Goal: Use online tool/utility: Utilize a website feature to perform a specific function

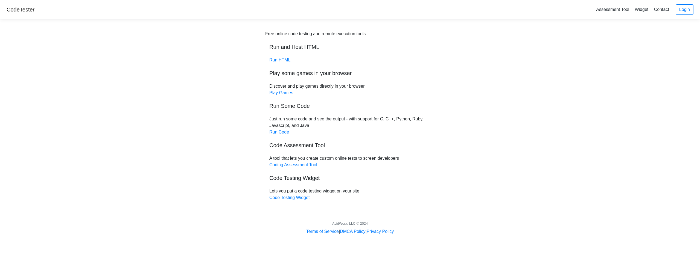
click at [284, 63] on div "Free online code testing and remote execution tools Run and Host HTML Run HTML …" at bounding box center [350, 116] width 170 height 171
click at [284, 60] on link "Run HTML" at bounding box center [279, 60] width 21 height 5
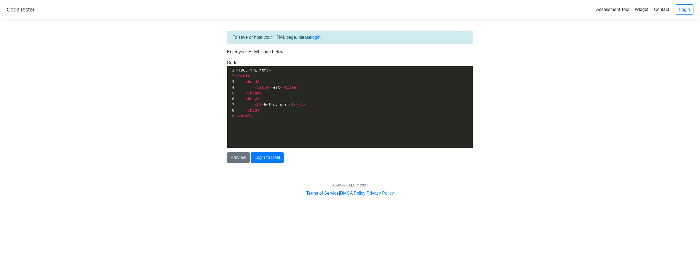
click at [337, 100] on pre "< body >" at bounding box center [356, 99] width 242 height 6
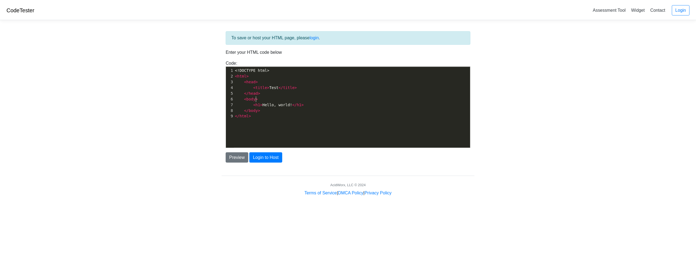
scroll to position [2, 0]
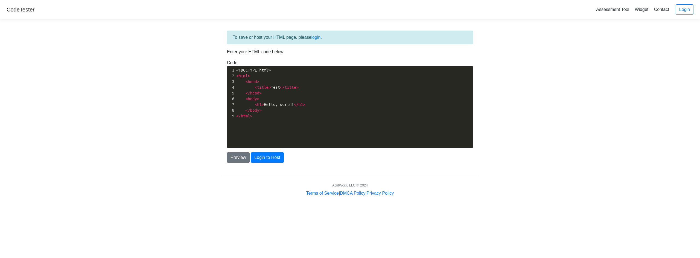
type textarea "<!DOCTYPE html> <html> <head> <title>Test</title> </head> <body> <h1>Hello, wor…"
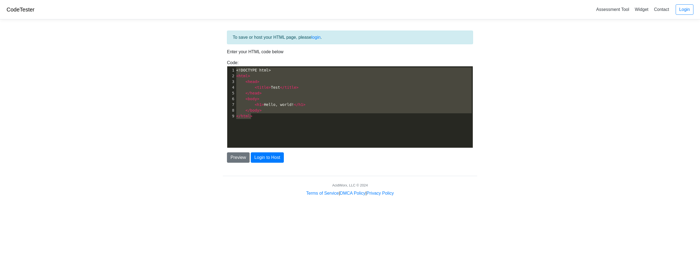
drag, startPoint x: 287, startPoint y: 128, endPoint x: 209, endPoint y: 46, distance: 112.2
click at [209, 46] on body "CodeTester Assessment Tool Widget Contact Login To save or host your HTML page,…" at bounding box center [350, 98] width 700 height 197
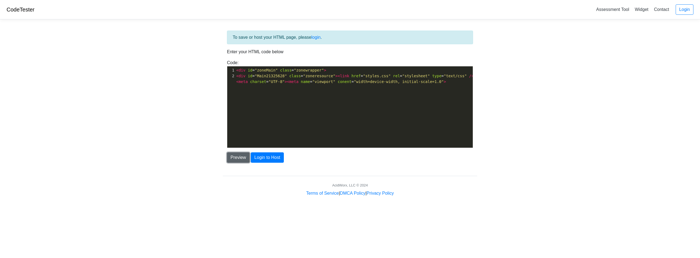
click at [236, 158] on button "Preview" at bounding box center [238, 158] width 23 height 10
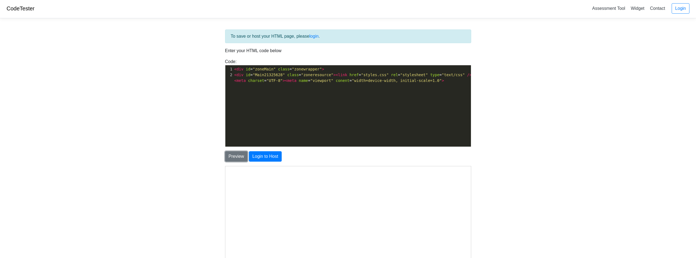
scroll to position [0, 0]
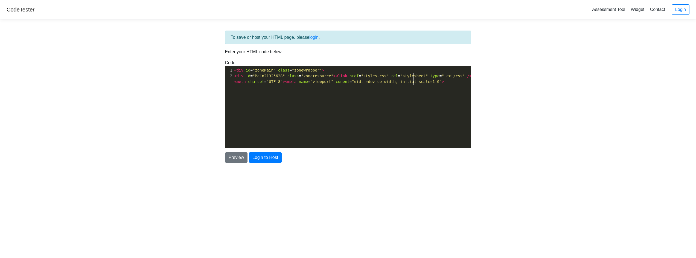
click at [312, 98] on div "x 1 < div id = "zoneMain" class = "zonewrapper" > 2 < div id = "Main21325628" c…" at bounding box center [352, 111] width 254 height 90
click at [403, 93] on div "x 1 < div id = "zoneMain" class = "zonewrapper" > 2 < div id = "Main21325628" c…" at bounding box center [352, 111] width 254 height 90
type textarea "<div id="zoneMain" class="zonewrapper"> <div id="Main21325628" class="zoneresou…"
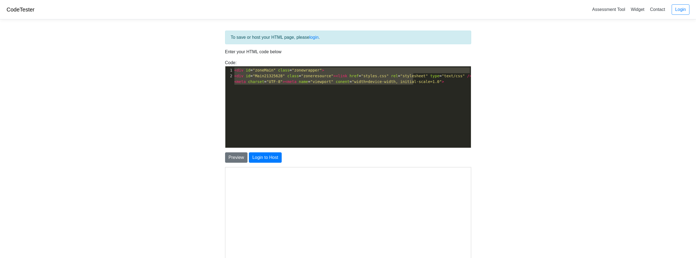
drag, startPoint x: 433, startPoint y: 92, endPoint x: 215, endPoint y: 69, distance: 218.6
click at [215, 69] on body "CodeTester Assessment Tool Widget Contact Login To save or host your HTML page,…" at bounding box center [348, 156] width 696 height 312
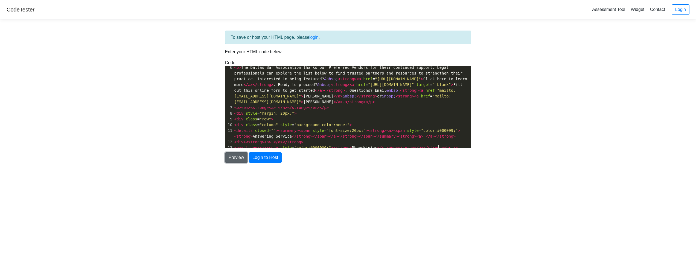
click at [237, 160] on button "Preview" at bounding box center [236, 158] width 23 height 10
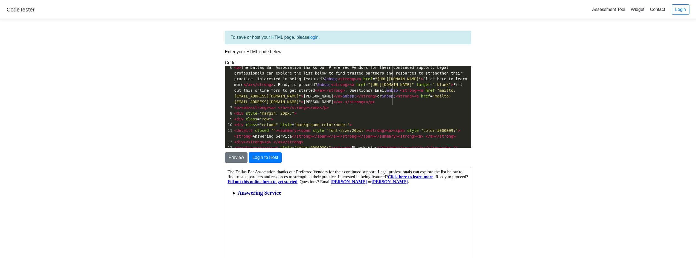
scroll to position [36, 0]
click at [391, 103] on pre "< p > The Dallas Bar Association thanks our Preferred Vendors for their continu…" at bounding box center [352, 86] width 238 height 40
click at [390, 103] on pre "< p > The Dallas Bar Association thanks our Preferred Vendors for their continu…" at bounding box center [352, 86] width 238 height 40
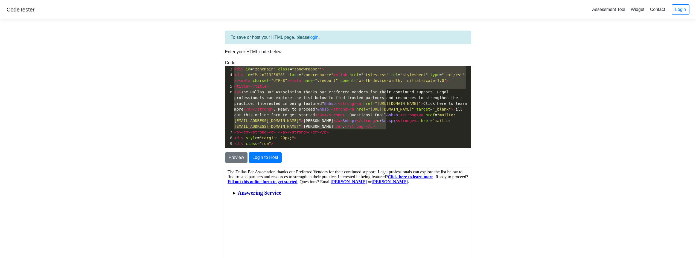
scroll to position [7, 0]
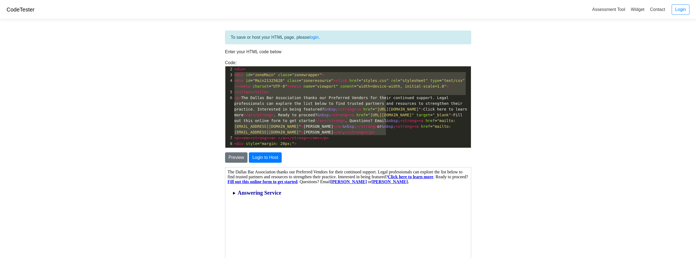
type textarea "<div class="span12 removeFlex rightInner wow fadeInLeft"> <div> <div id="zoneMa…"
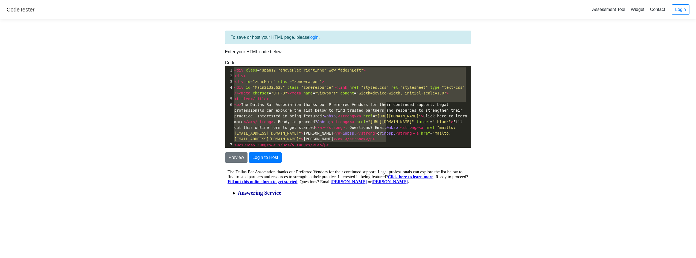
drag, startPoint x: 385, startPoint y: 106, endPoint x: 205, endPoint y: 66, distance: 184.7
click at [205, 66] on body "CodeTester Assessment Tool Widget Contact Login To save or host your HTML page,…" at bounding box center [348, 156] width 696 height 312
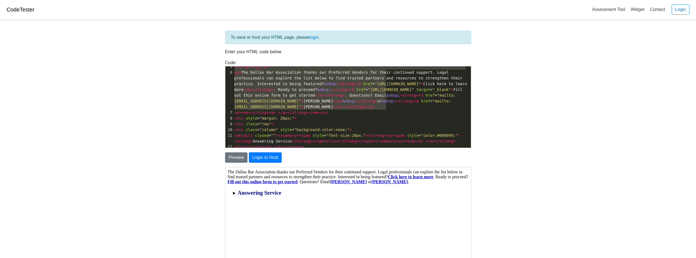
scroll to position [37, 0]
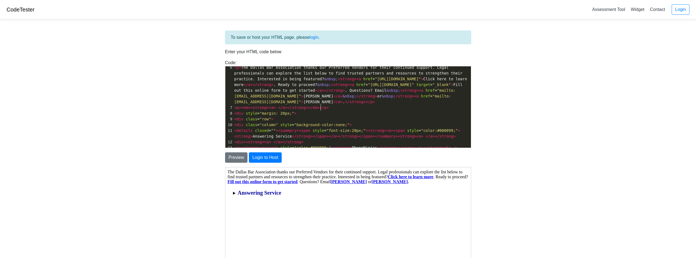
click at [408, 105] on pre "< p >< em >< strong >< a > </ a ></ strong ></ em ></ p >" at bounding box center [352, 108] width 238 height 6
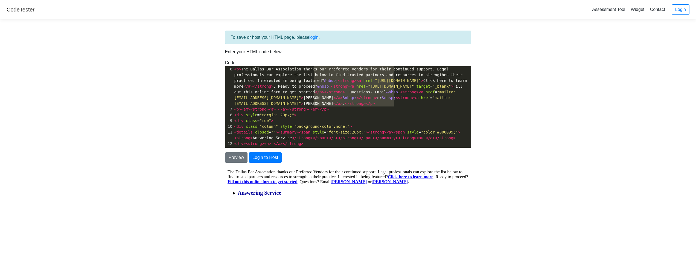
type textarea "<div class="span12 removeFlex rightInner wow fadeInLeft"> <div> <div id="zoneMa…"
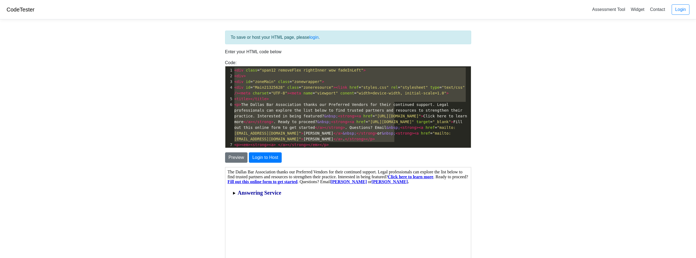
drag, startPoint x: 395, startPoint y: 103, endPoint x: 195, endPoint y: 2, distance: 224.1
click at [195, 2] on body "CodeTester Assessment Tool Widget Contact Login To save or host your HTML page,…" at bounding box center [348, 156] width 696 height 312
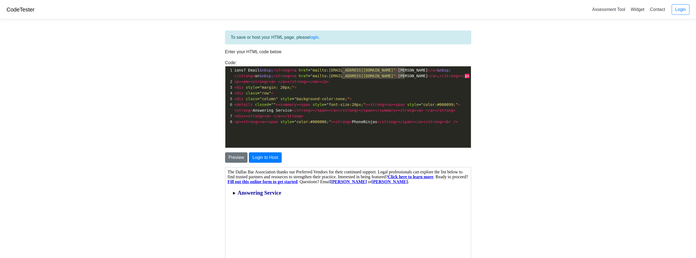
type textarea "ions? Email&nbsp;<strong><a href="mailto:[EMAIL_ADDRESS][DOMAIN_NAME]">[PERSON_…"
drag, startPoint x: 405, startPoint y: 77, endPoint x: 205, endPoint y: 66, distance: 200.1
click at [205, 66] on body "CodeTester Assessment Tool Widget Contact Login To save or host your HTML page,…" at bounding box center [348, 156] width 696 height 312
type textarea "nbsp;</strong>or&nbsp;<strong><a href="mailto:[EMAIL_ADDRESS][DOMAIN_NAME]">[PE…"
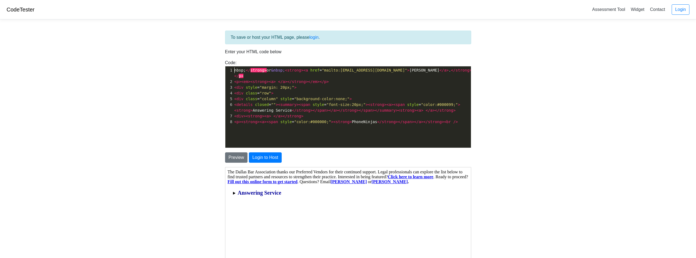
type textarea "nbsp;</strong>or&nbsp;<strong><a href="mailto:[EMAIL_ADDRESS][DOMAIN_NAME]">[PE…"
drag, startPoint x: 234, startPoint y: 69, endPoint x: 455, endPoint y: 72, distance: 220.6
click at [455, 72] on pre "nbsp; </ strong > or &nbsp; < strong >< a href = "mailto:[EMAIL_ADDRESS][DOMAIN…" at bounding box center [354, 73] width 242 height 11
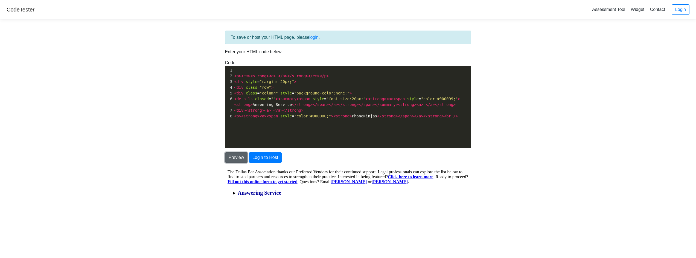
click at [231, 158] on button "Preview" at bounding box center [236, 158] width 23 height 10
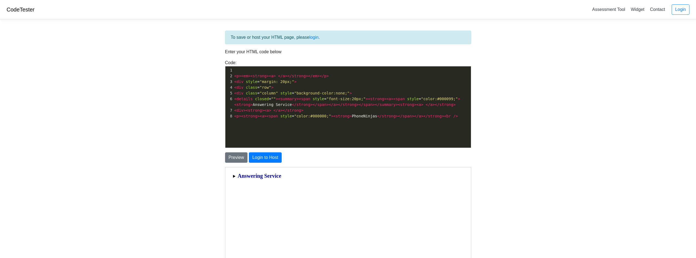
click at [233, 176] on summary "Answering Service" at bounding box center [347, 176] width 230 height 6
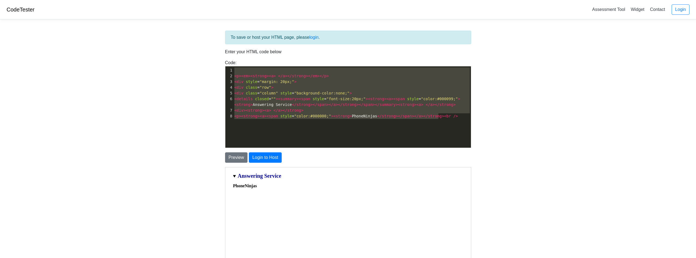
type textarea "<p><em><strong><a> </a></strong></em></p> <div style="margin: 20px;"> <div clas…"
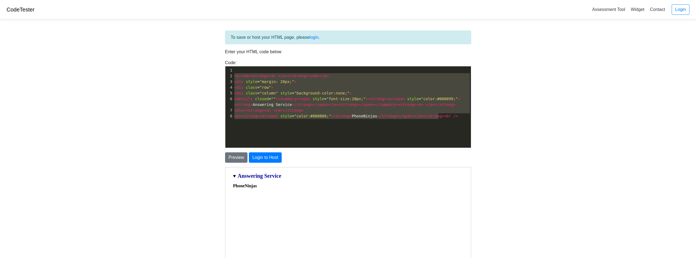
drag, startPoint x: 440, startPoint y: 119, endPoint x: 223, endPoint y: 75, distance: 221.3
click at [223, 75] on div "Code: <!DOCTYPE html> <html> <head> <title>Test</title> </head> <body> <h1>Hell…" at bounding box center [348, 104] width 254 height 89
click at [76, 147] on body "CodeTester Assessment Tool Widget Contact Login To save or host your HTML page,…" at bounding box center [348, 156] width 696 height 312
click at [304, 116] on span ""color:#000000;"" at bounding box center [312, 116] width 37 height 4
type textarea "<p><em><strong><a> </a></strong></em></p> <div style="margin: 20px;"> <div clas…"
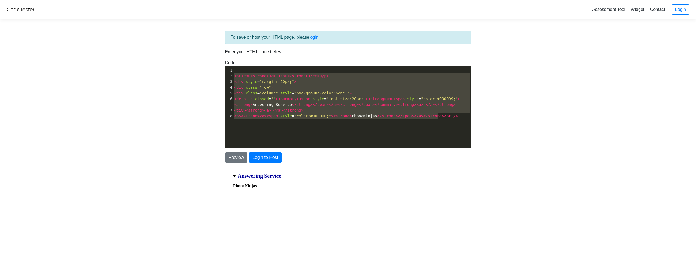
drag, startPoint x: 439, startPoint y: 118, endPoint x: 231, endPoint y: 78, distance: 212.1
click at [233, 78] on div "1 ​ 2 < p >< em >< strong >< a > </ a ></ strong ></ em ></ p > 3 < div style =…" at bounding box center [354, 94] width 242 height 52
click at [606, 73] on body "CodeTester Assessment Tool Widget Contact Login To save or host your HTML page,…" at bounding box center [348, 156] width 696 height 312
click at [233, 176] on summary "Answering Service" at bounding box center [347, 176] width 230 height 6
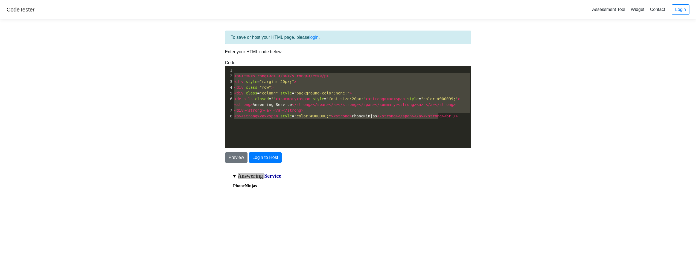
click at [557, 119] on body "CodeTester Assessment Tool Widget Contact Login To save or host your HTML page,…" at bounding box center [348, 156] width 696 height 312
click at [566, 139] on body "CodeTester Assessment Tool Widget Contact Login To save or host your HTML page,…" at bounding box center [348, 156] width 696 height 312
click at [395, 155] on div "Preview Login to Host" at bounding box center [348, 158] width 254 height 10
